Goal: Information Seeking & Learning: Understand process/instructions

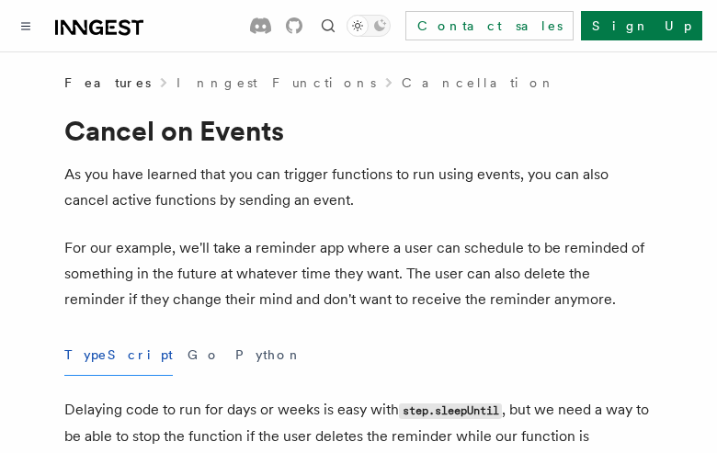
click at [96, 355] on button "TypeScript" at bounding box center [118, 355] width 108 height 41
click at [187, 355] on button "Go" at bounding box center [203, 355] width 33 height 41
